Goal: Information Seeking & Learning: Learn about a topic

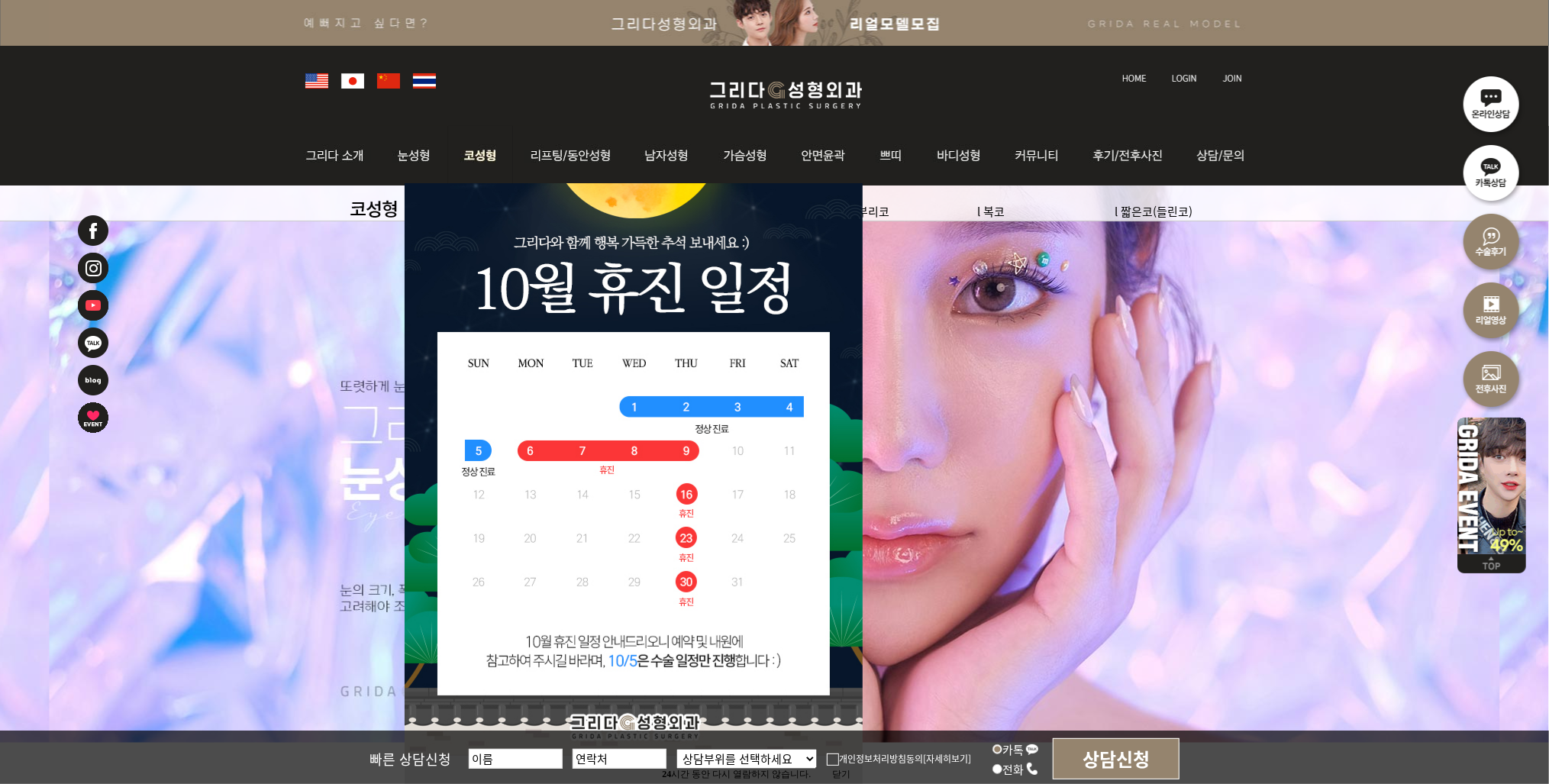
click at [499, 154] on img at bounding box center [480, 156] width 65 height 60
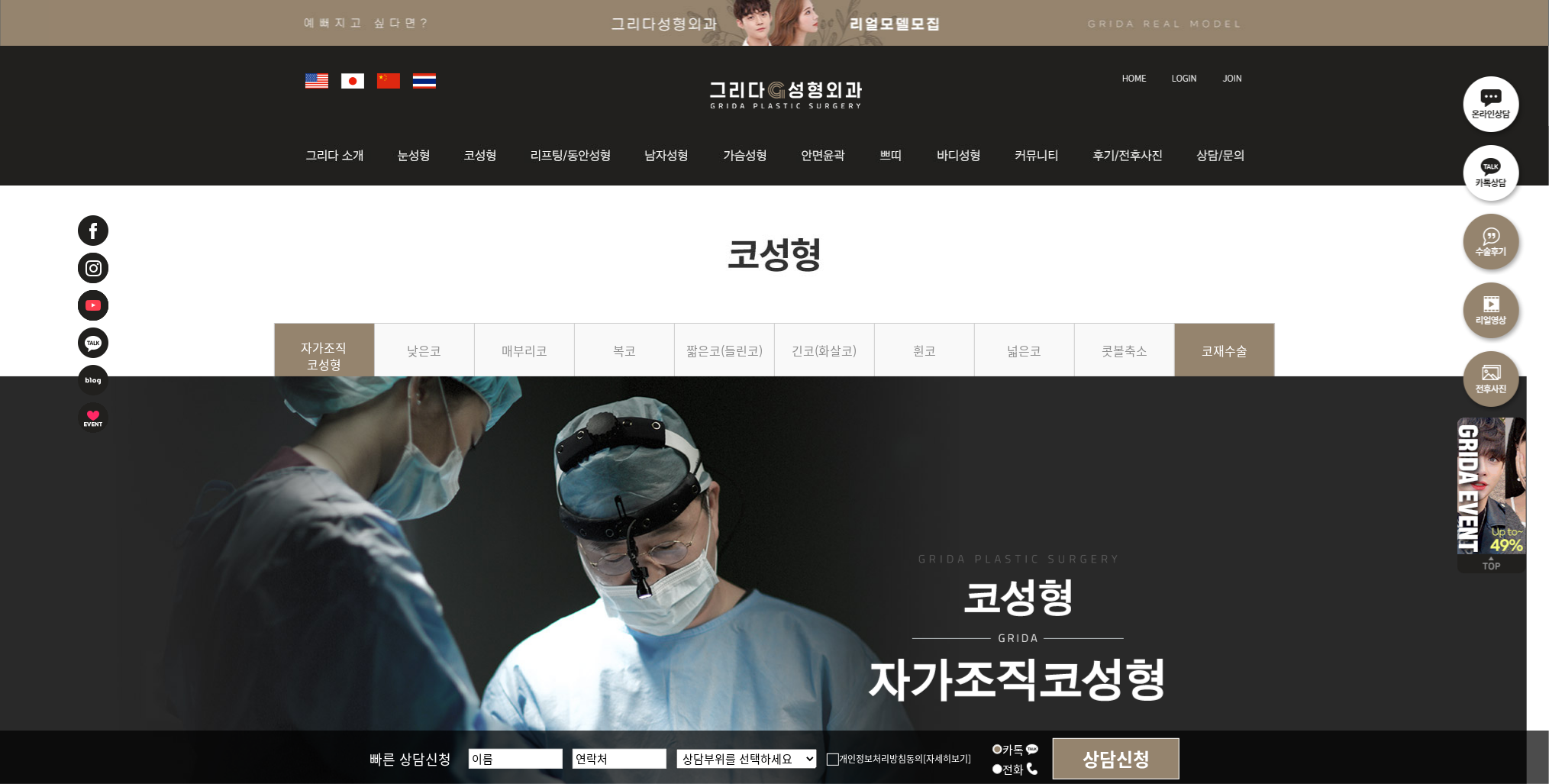
click at [1257, 363] on link "코재수술" at bounding box center [1225, 358] width 100 height 70
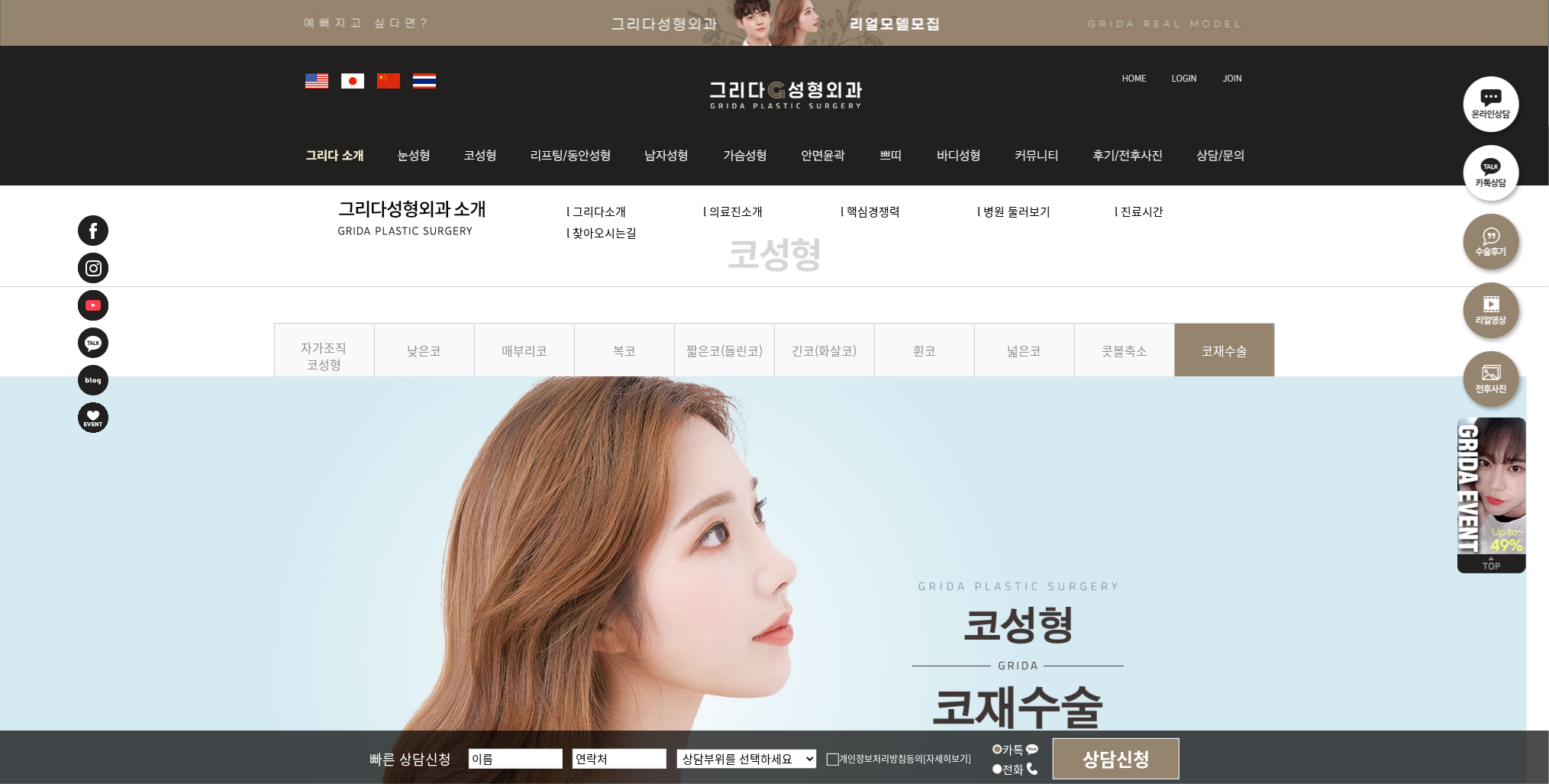
click at [738, 212] on link "l 의료진소개" at bounding box center [734, 211] width 60 height 16
